Goal: Transaction & Acquisition: Purchase product/service

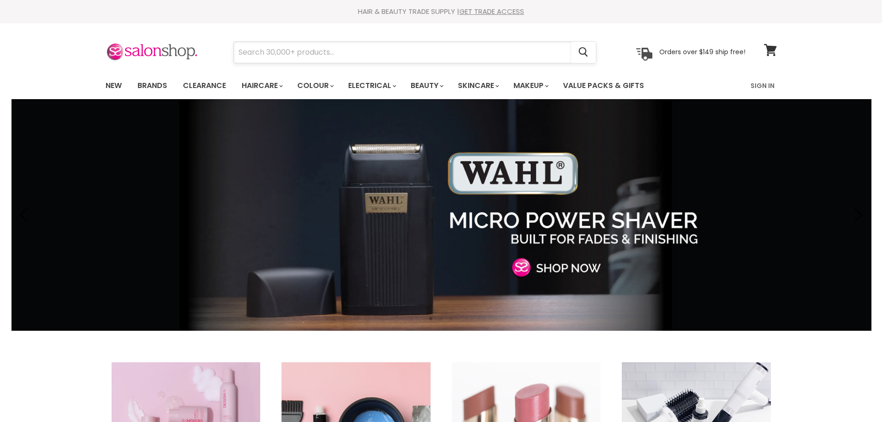
drag, startPoint x: 0, startPoint y: 0, endPoint x: 299, endPoint y: 50, distance: 302.9
paste input "crazy colour"
type input "crazy colour"
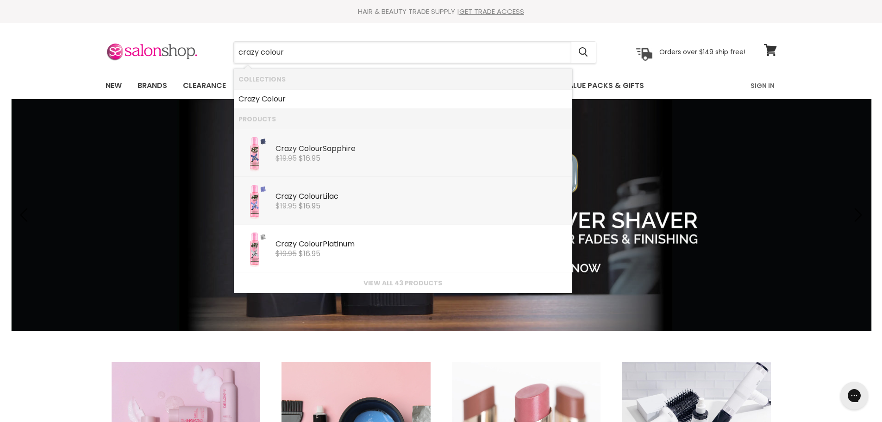
click at [321, 163] on span "$16.95" at bounding box center [310, 158] width 22 height 11
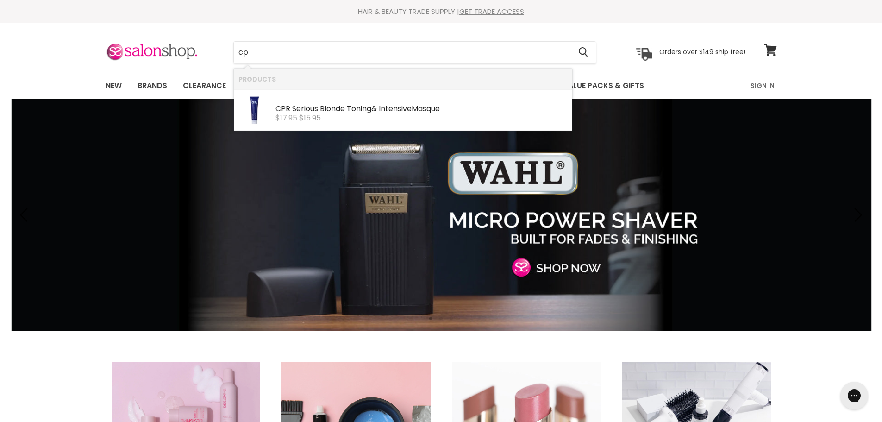
type input "c"
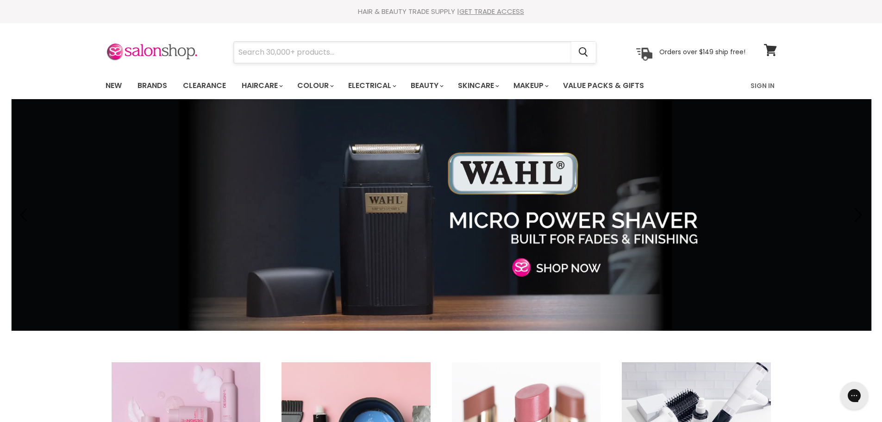
click at [321, 60] on input "Search" at bounding box center [403, 52] width 338 height 21
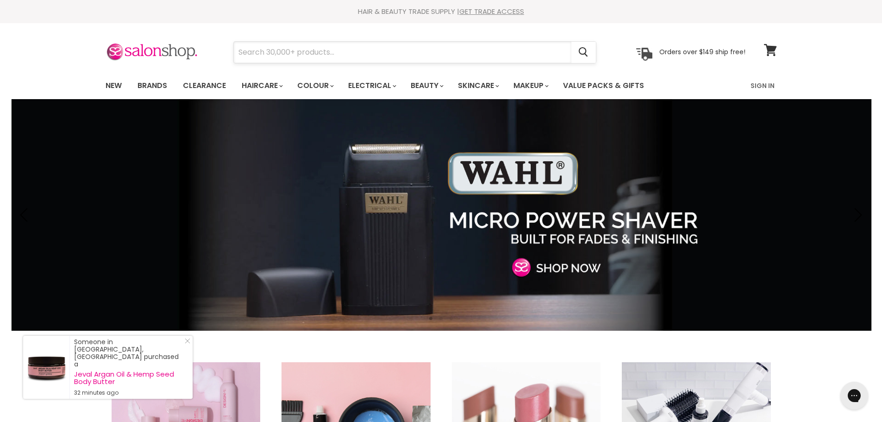
paste input "indola blonde expert bleaching powder"
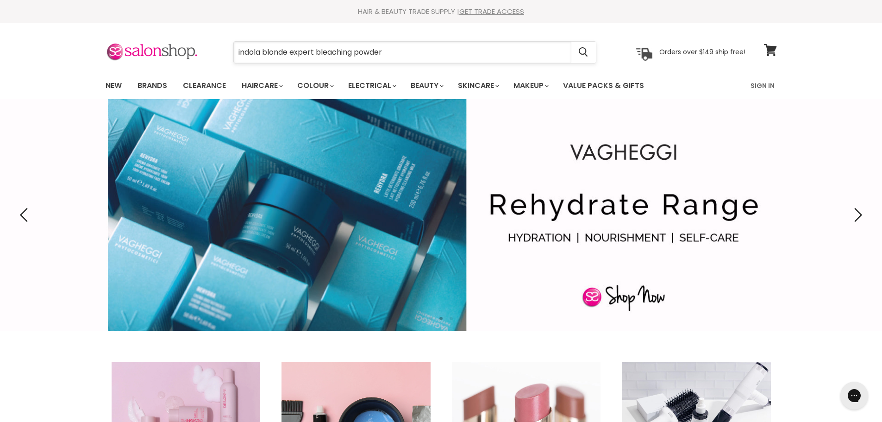
click at [398, 54] on input "indola blonde expert bleaching powder" at bounding box center [403, 52] width 338 height 21
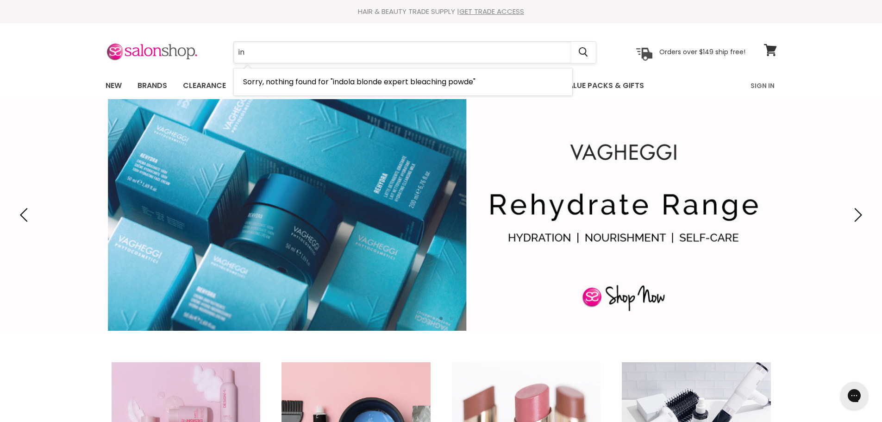
type input "i"
paste input "roc it shear RT 14 texturising shear"
type input "roc it shear RT 14 texturising shear"
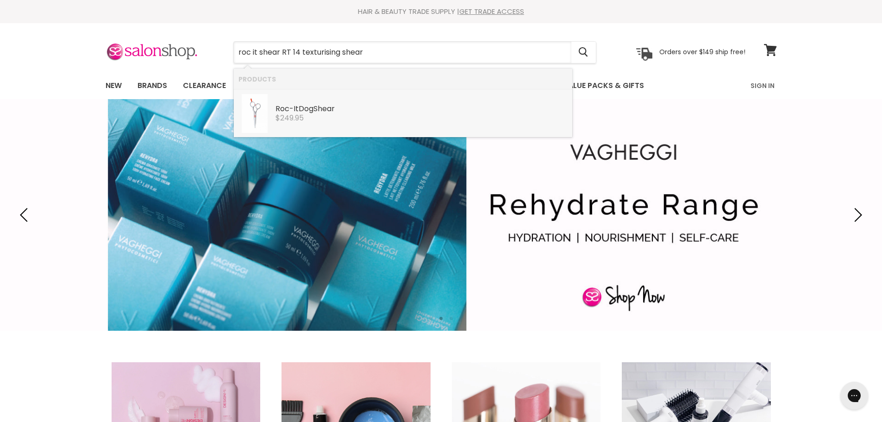
click at [315, 111] on div "Roc - It Dog Shear" at bounding box center [422, 110] width 292 height 10
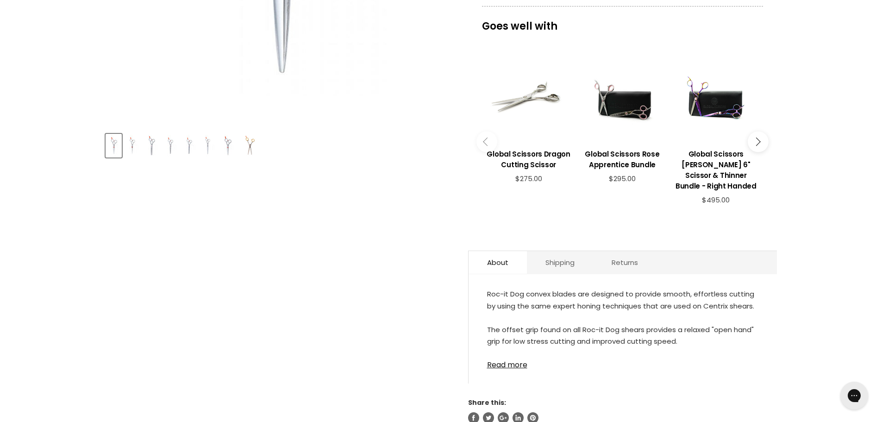
scroll to position [324, 0]
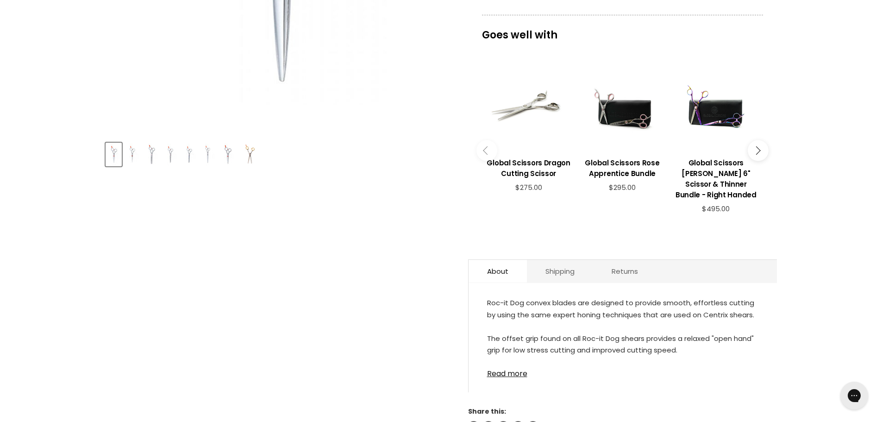
click at [249, 157] on img "Product thumbnails" at bounding box center [250, 155] width 22 height 22
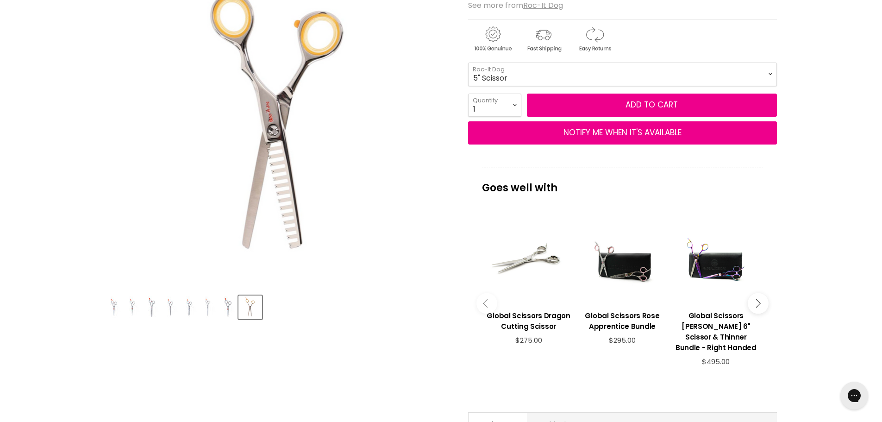
scroll to position [139, 0]
